Goal: Information Seeking & Learning: Learn about a topic

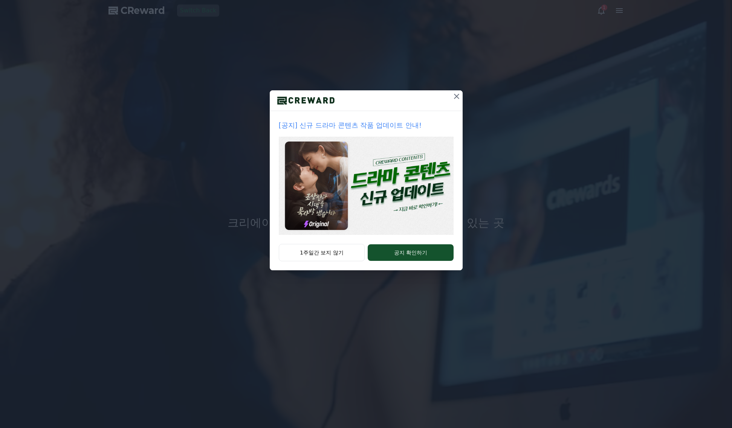
click at [333, 190] on img at bounding box center [366, 186] width 175 height 98
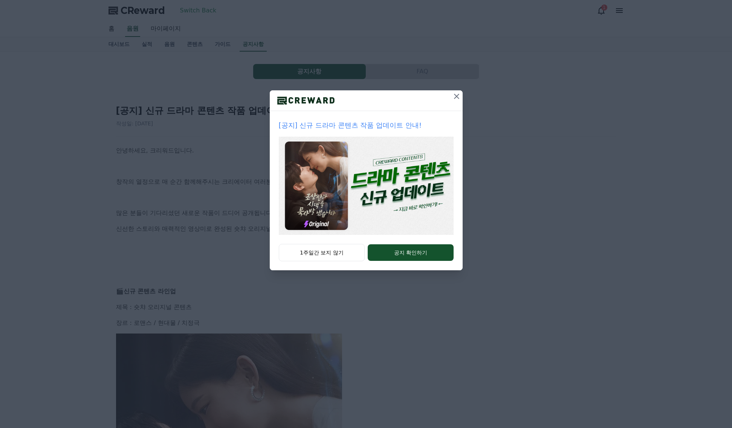
click at [456, 96] on icon at bounding box center [456, 96] width 5 height 5
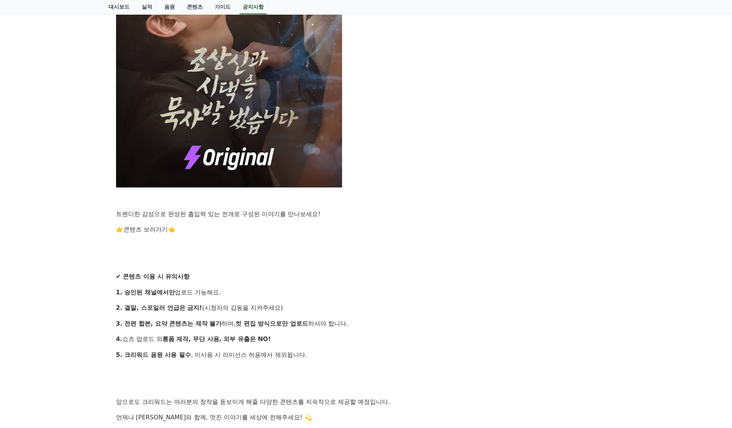
scroll to position [490, 0]
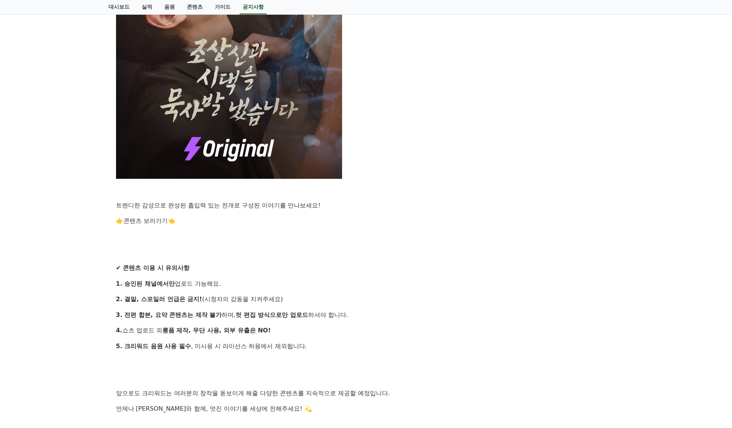
click at [156, 220] on link "콘텐츠 보러가기" at bounding box center [146, 220] width 44 height 7
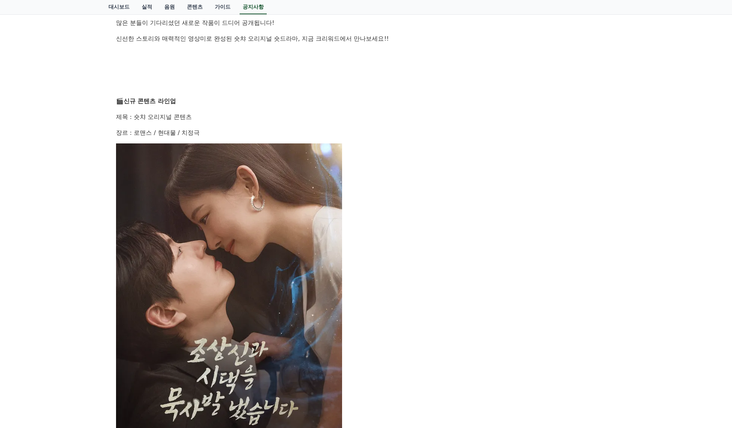
scroll to position [188, 0]
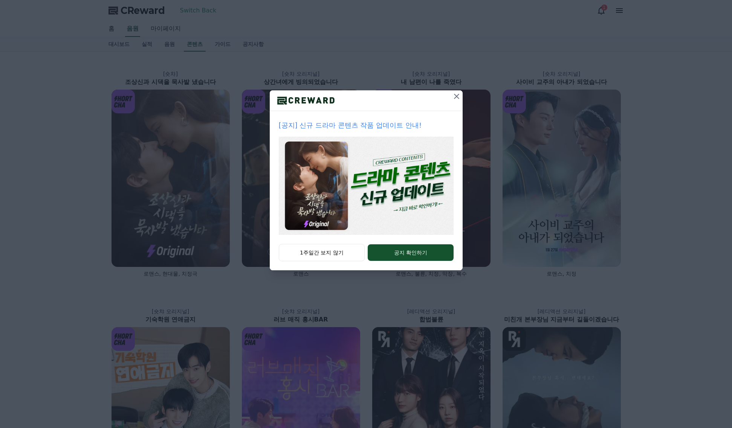
click at [377, 176] on img at bounding box center [366, 186] width 175 height 98
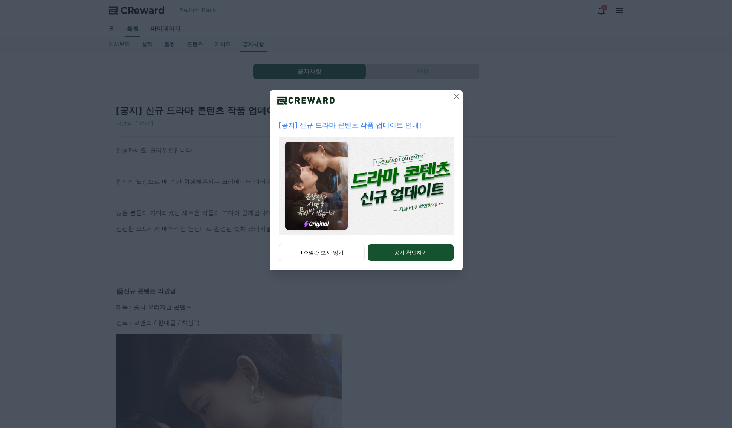
click at [457, 96] on icon at bounding box center [456, 96] width 9 height 9
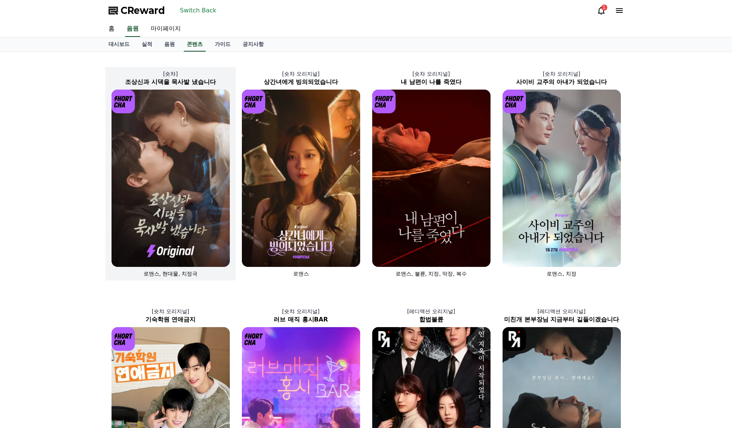
click at [187, 156] on img at bounding box center [171, 178] width 118 height 177
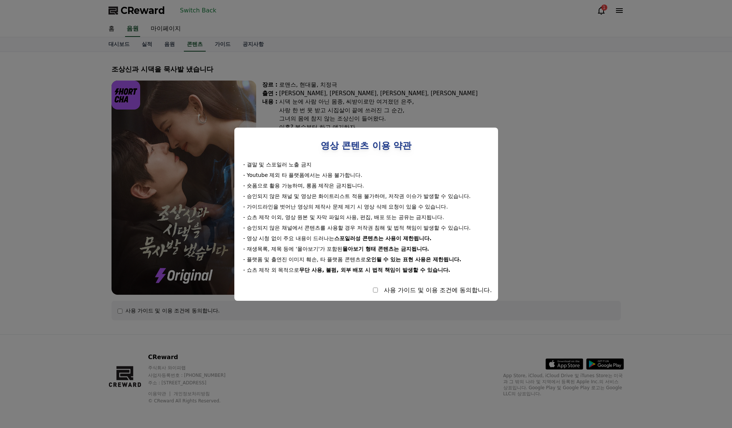
click at [370, 295] on div "영상 콘텐츠 이용 약관 - 결말 및 스포일러 노출 금지 - Youtube 제외 타 플랫폼에서는 사용 불가합니다. - 숏폼으로 활용 가능하며, …" at bounding box center [366, 214] width 264 height 173
click at [373, 293] on div "사용 가이드 및 이용 조건에 동의합니다." at bounding box center [366, 290] width 252 height 9
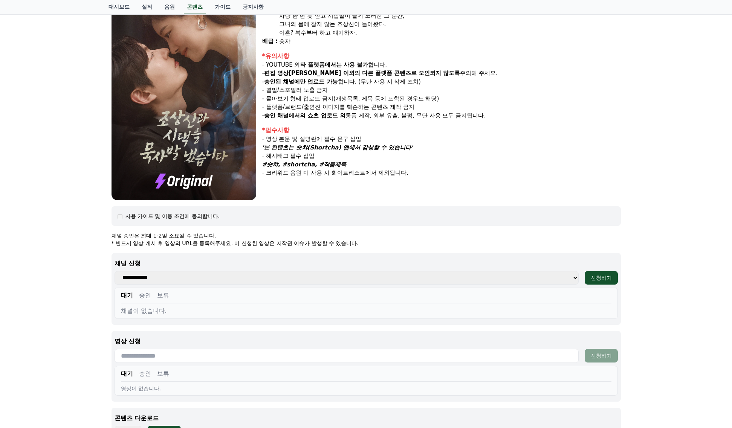
scroll to position [113, 0]
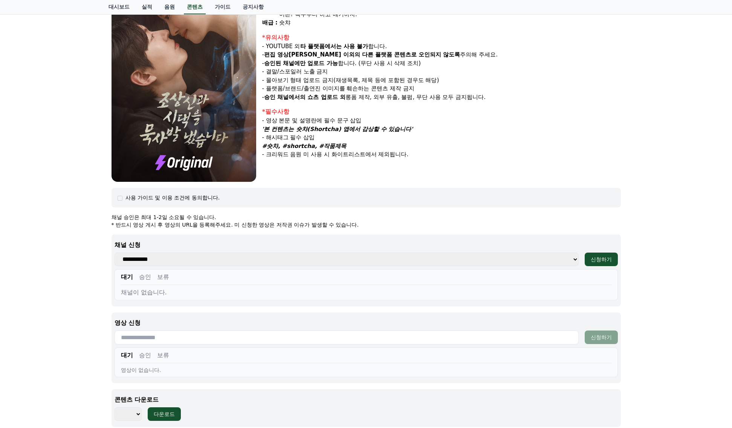
click at [207, 264] on select "**********" at bounding box center [347, 260] width 464 height 14
click at [202, 260] on select "**********" at bounding box center [347, 260] width 464 height 14
click at [91, 284] on div "조상[DEMOGRAPHIC_DATA]과 시댁을 묵사발 냈습니다 장르 : 로맨스, 현대물, 치정극 출연 : [PERSON_NAME], [PERS…" at bounding box center [366, 189] width 732 height 500
click at [148, 280] on button "승인" at bounding box center [145, 277] width 12 height 9
click at [128, 279] on button "대기" at bounding box center [127, 277] width 12 height 9
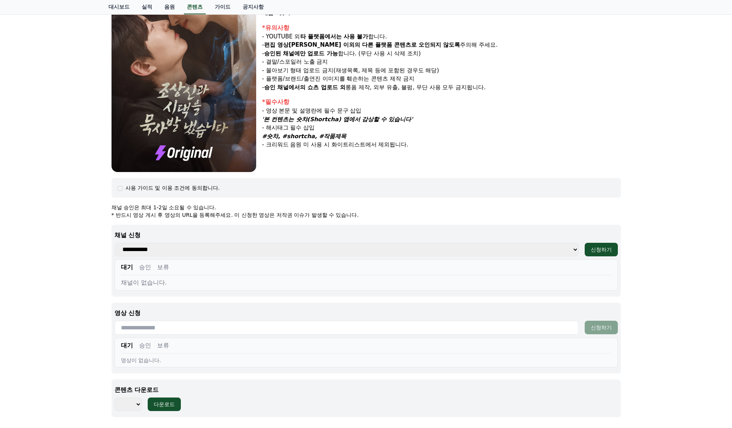
scroll to position [151, 0]
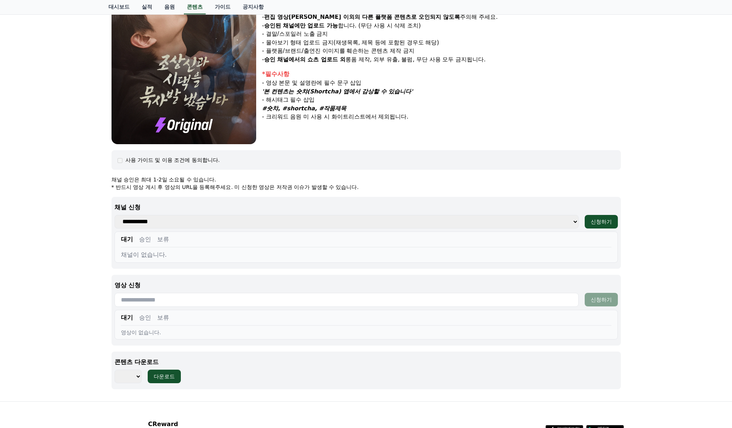
click at [131, 374] on select "*** *** *** *** *** *** *** *** *** *** *** *** *** *** *** *** *** *** *** ***…" at bounding box center [128, 377] width 27 height 14
click at [129, 378] on select "*** *** *** *** *** *** *** *** *** *** *** *** *** *** *** *** *** *** *** ***…" at bounding box center [128, 377] width 27 height 14
select select "**********"
click at [115, 370] on select "*** *** *** *** *** *** *** *** *** *** *** *** *** *** *** *** *** *** *** ***…" at bounding box center [128, 377] width 27 height 14
click at [164, 382] on button "다운로드" at bounding box center [164, 377] width 33 height 14
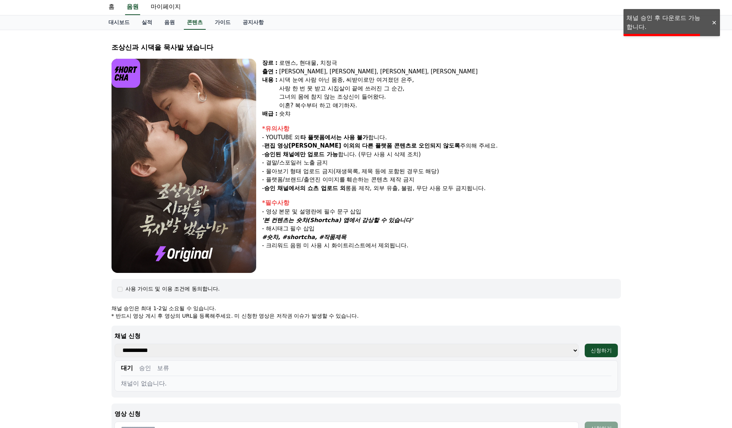
scroll to position [0, 0]
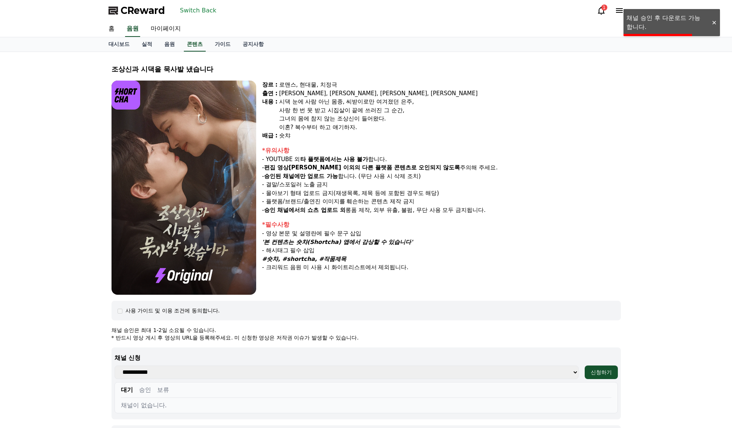
click at [247, 238] on img at bounding box center [184, 188] width 145 height 214
click at [579, 174] on p "- 승인된 채널에만 업로드 가능 합니다. (무단 사용 시 삭제 조치)" at bounding box center [441, 176] width 359 height 9
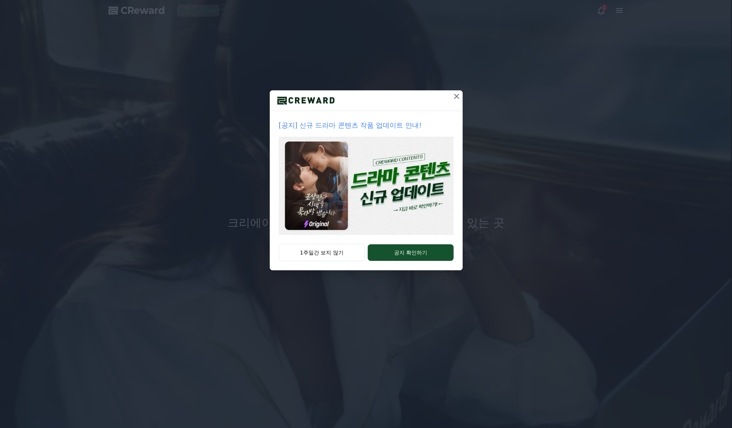
click at [399, 171] on img at bounding box center [366, 186] width 175 height 98
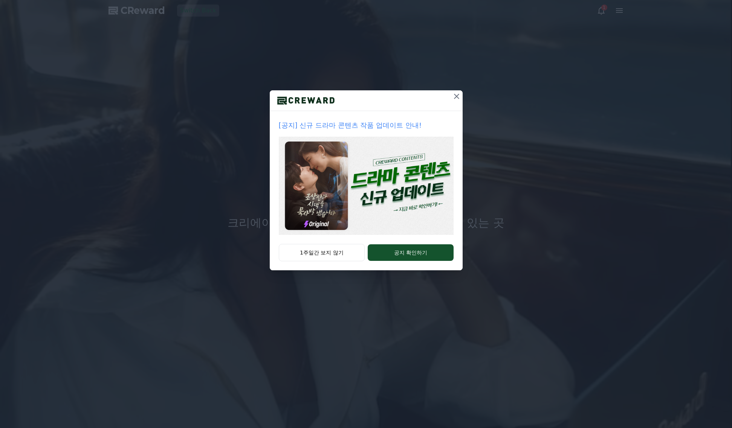
click at [405, 162] on img at bounding box center [366, 186] width 175 height 98
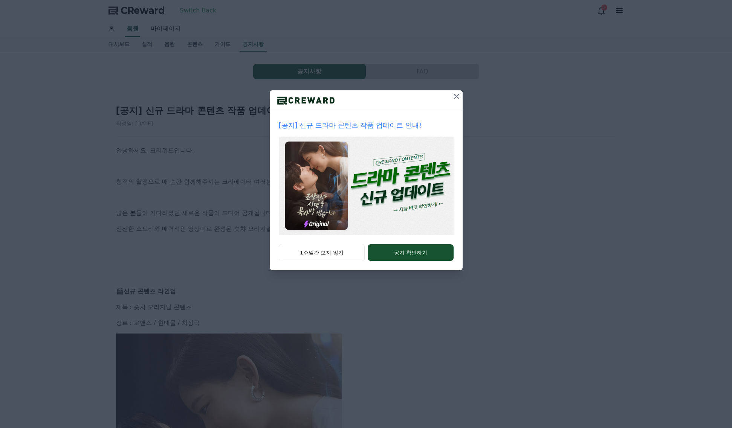
click at [347, 176] on img at bounding box center [366, 186] width 175 height 98
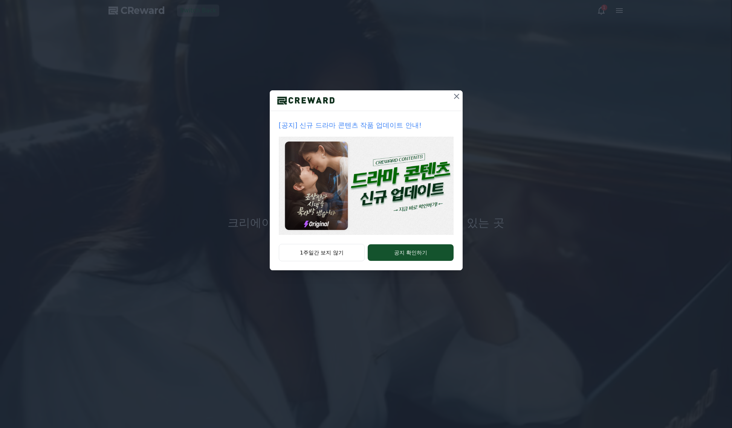
click at [378, 179] on img at bounding box center [366, 186] width 175 height 98
click at [381, 179] on img at bounding box center [366, 186] width 175 height 98
click at [361, 182] on img at bounding box center [366, 186] width 175 height 98
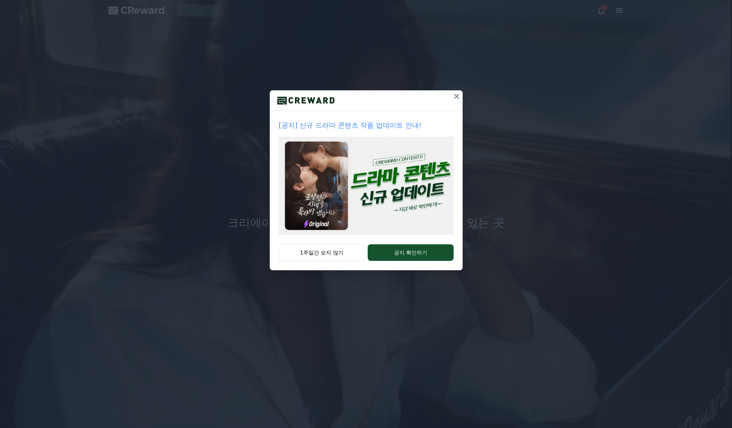
click at [352, 191] on img at bounding box center [366, 186] width 175 height 98
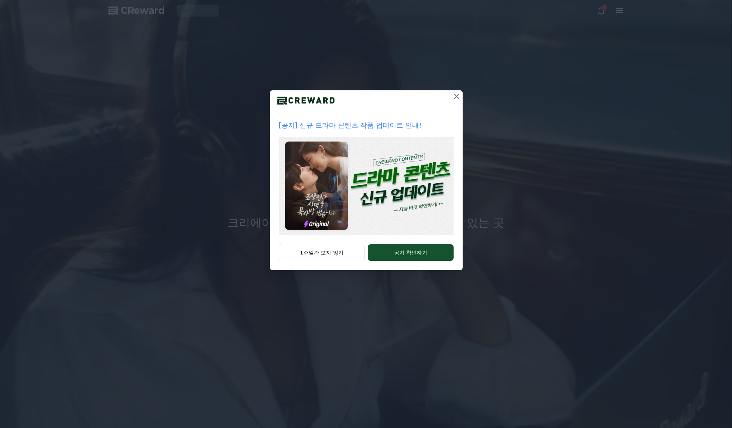
click at [341, 178] on img at bounding box center [366, 186] width 175 height 98
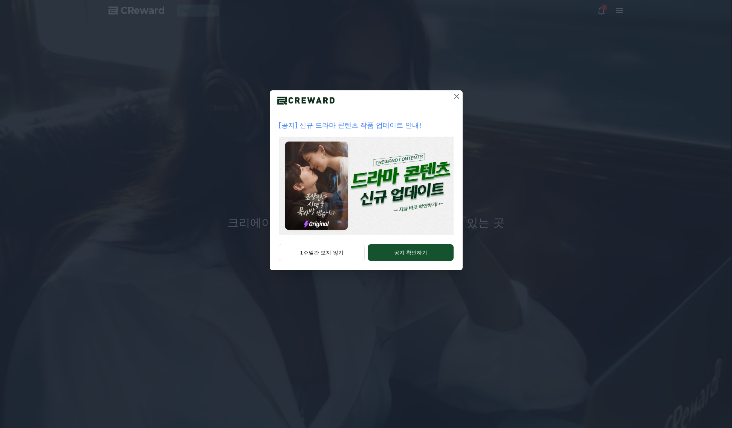
click at [398, 190] on img at bounding box center [366, 186] width 175 height 98
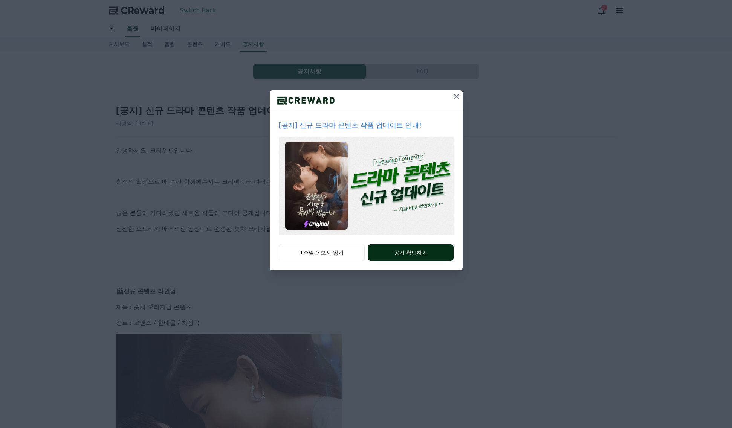
click at [394, 254] on button "공지 확인하기" at bounding box center [411, 253] width 86 height 17
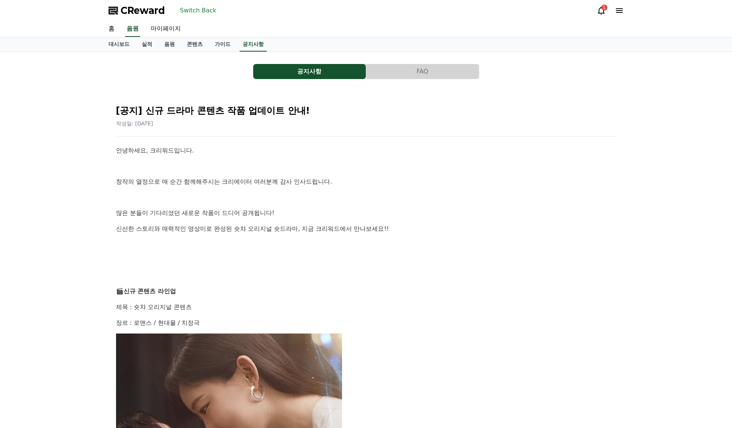
drag, startPoint x: 399, startPoint y: 242, endPoint x: 404, endPoint y: 241, distance: 5.7
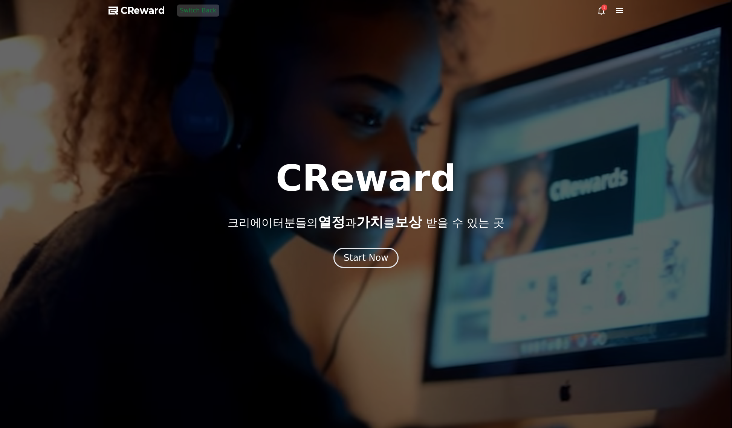
click at [603, 12] on icon at bounding box center [601, 10] width 9 height 9
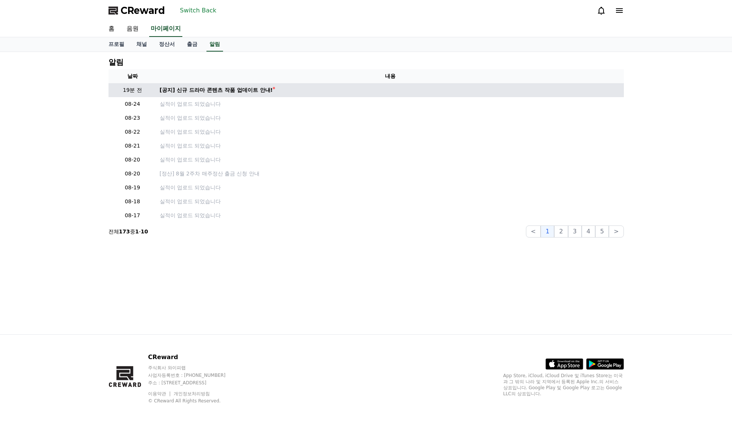
click at [287, 84] on td "[공지] 신규 드라마 콘텐츠 작품 업데이트 안내!" at bounding box center [390, 90] width 467 height 14
click at [284, 88] on link "[공지] 신규 드라마 콘텐츠 작품 업데이트 안내!" at bounding box center [390, 90] width 461 height 8
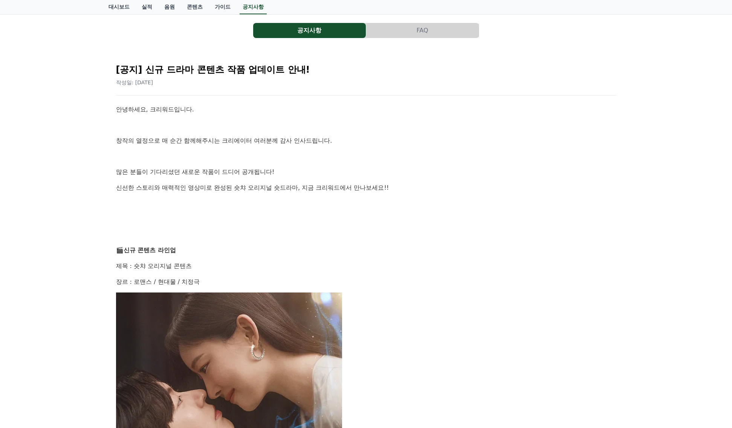
scroll to position [38, 0]
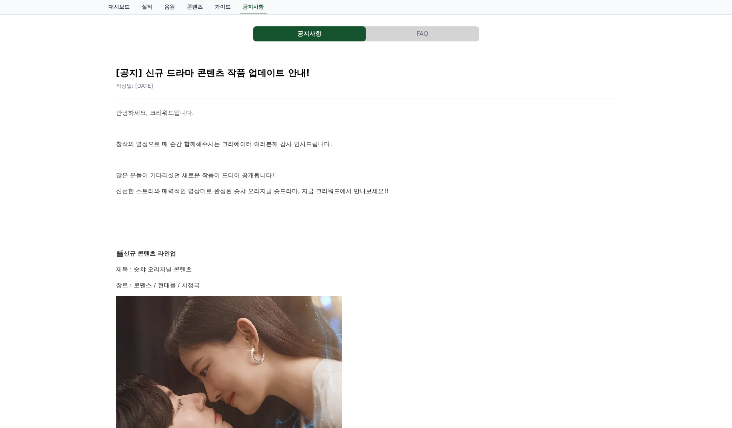
click at [517, 235] on p at bounding box center [366, 239] width 500 height 10
